Goal: Transaction & Acquisition: Purchase product/service

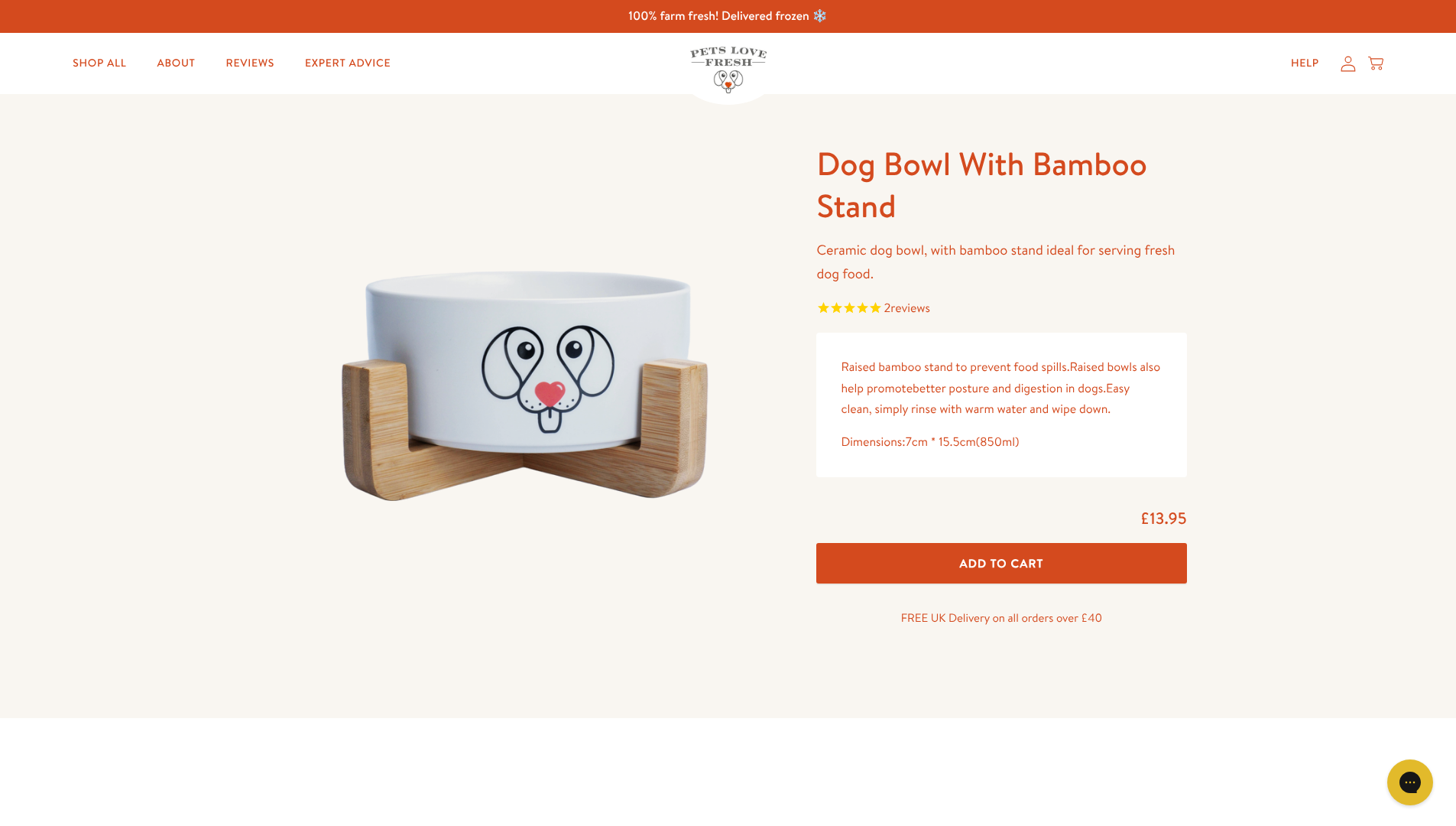
click at [1002, 563] on span "Add To Cart" at bounding box center [1002, 563] width 84 height 16
